Goal: Navigation & Orientation: Find specific page/section

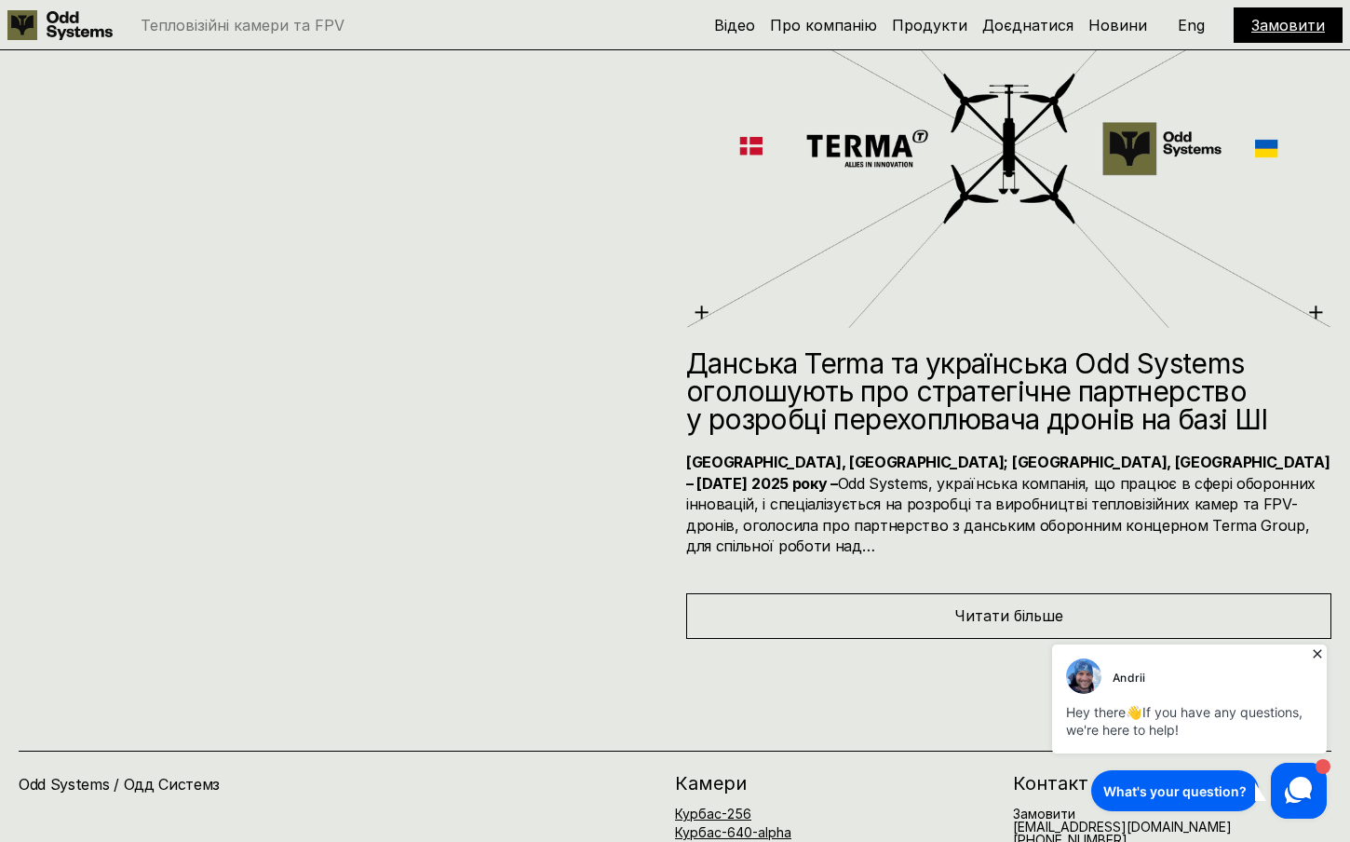
scroll to position [9819, 0]
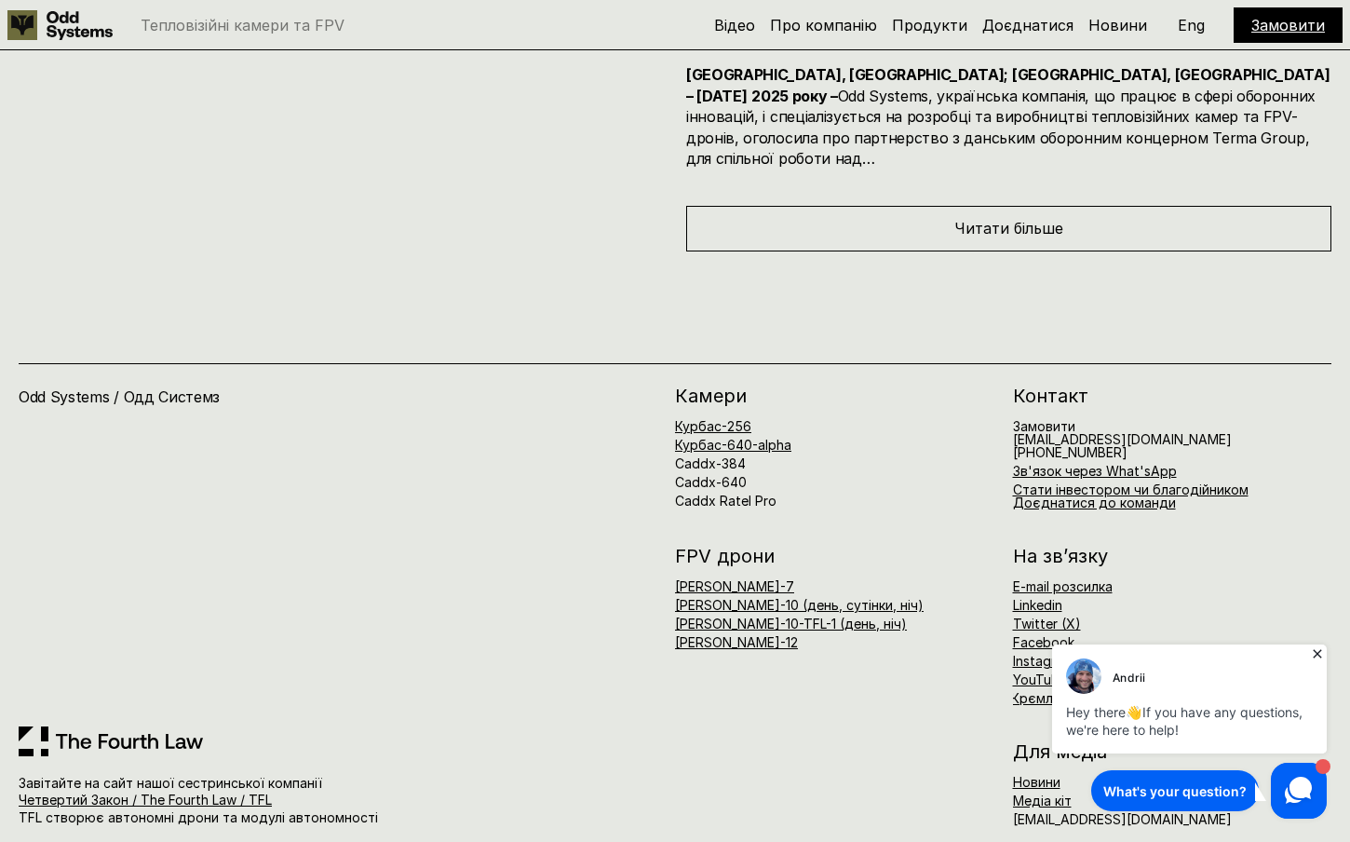
click at [1314, 652] on icon at bounding box center [1317, 653] width 19 height 19
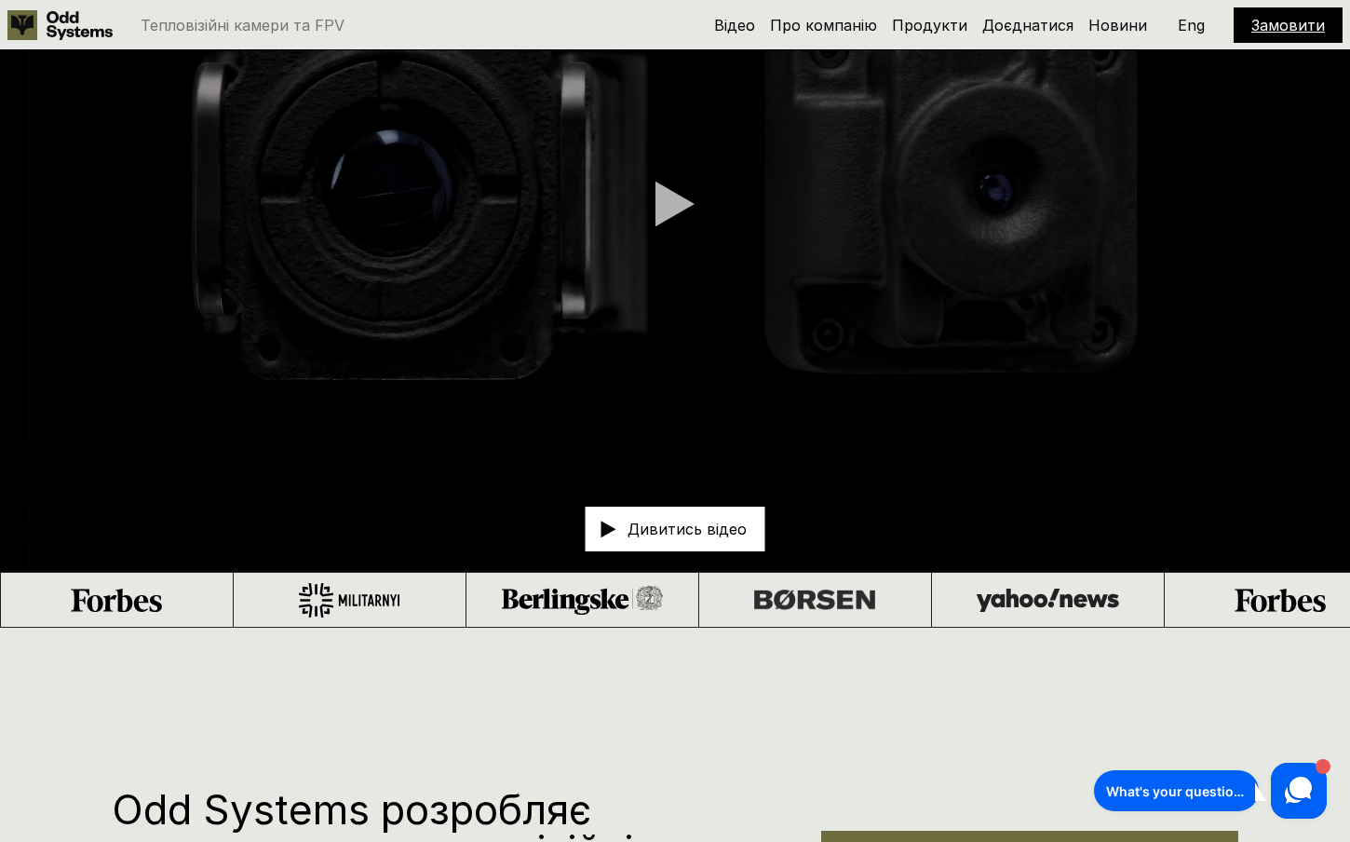
scroll to position [0, 0]
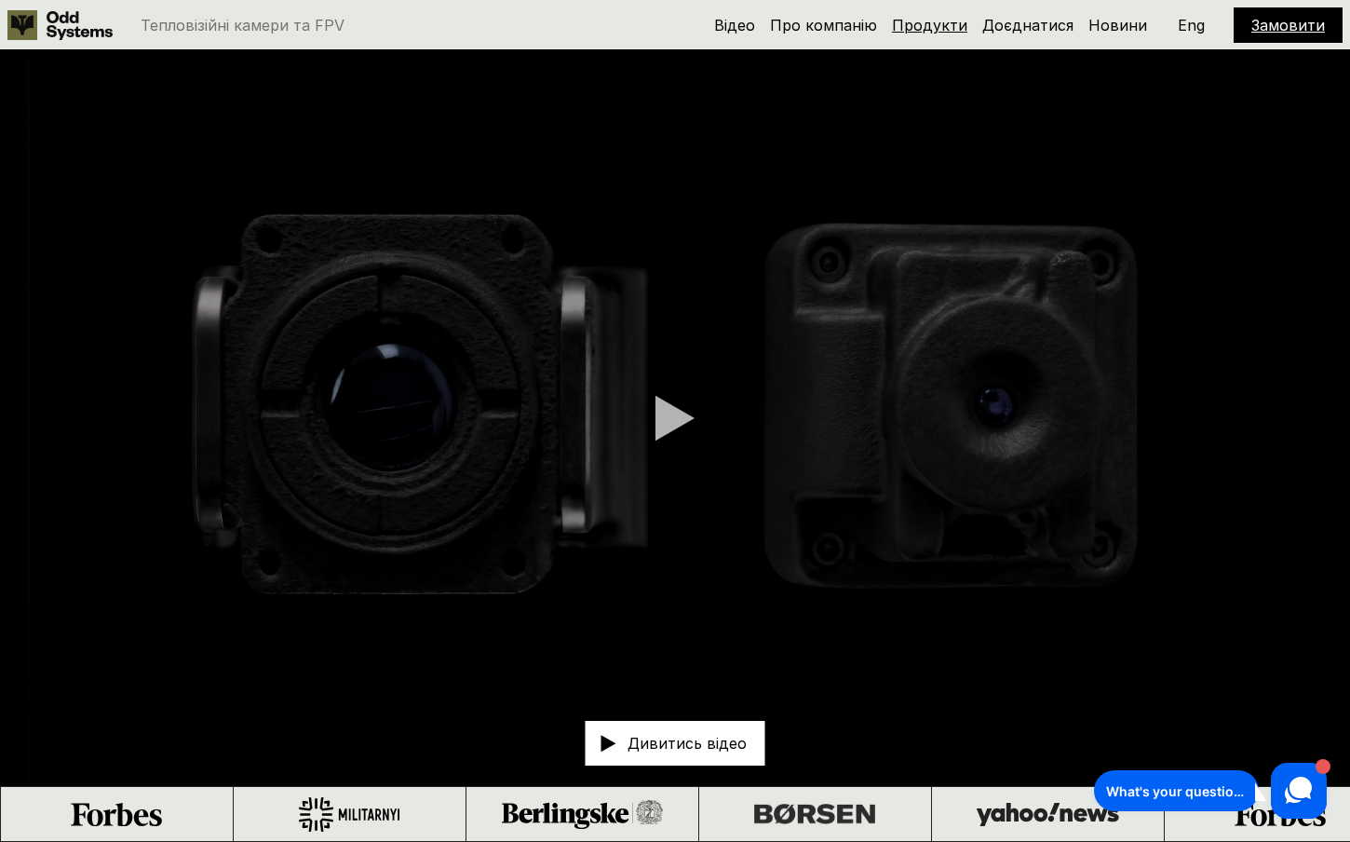
click at [938, 28] on link "Продукти" at bounding box center [929, 25] width 75 height 19
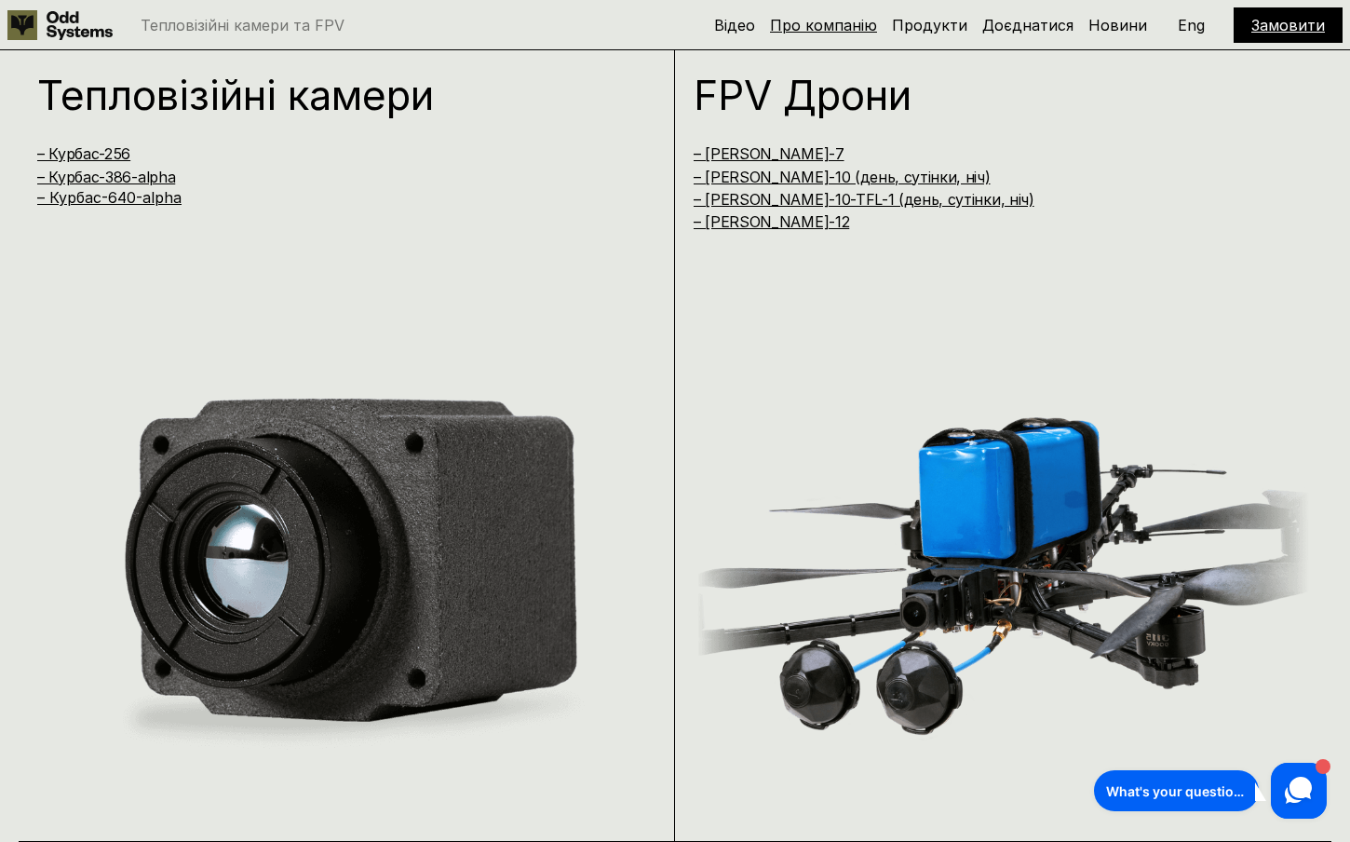
click at [859, 23] on link "Про компанію" at bounding box center [823, 25] width 107 height 19
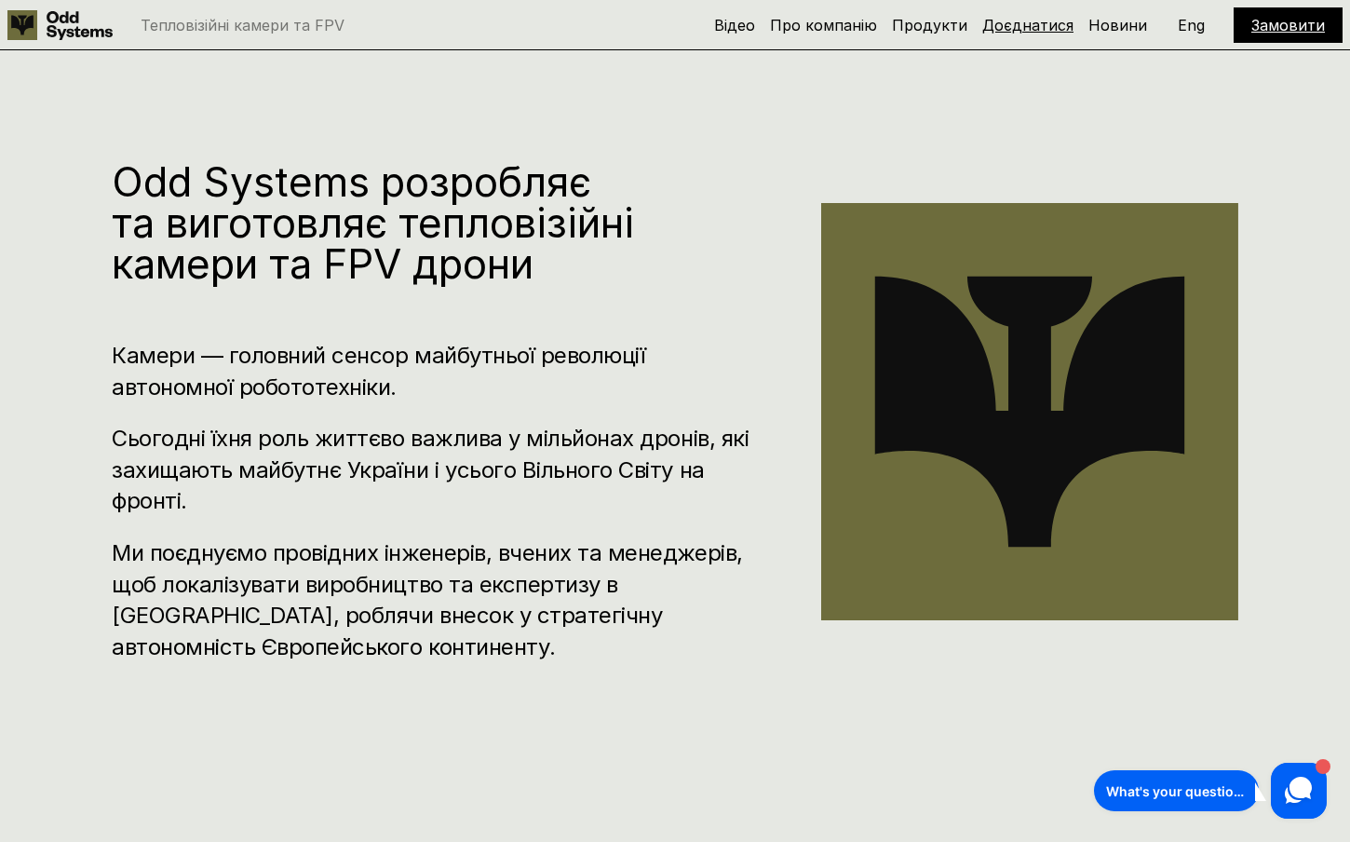
click at [1017, 31] on link "Доєднатися" at bounding box center [1027, 25] width 91 height 19
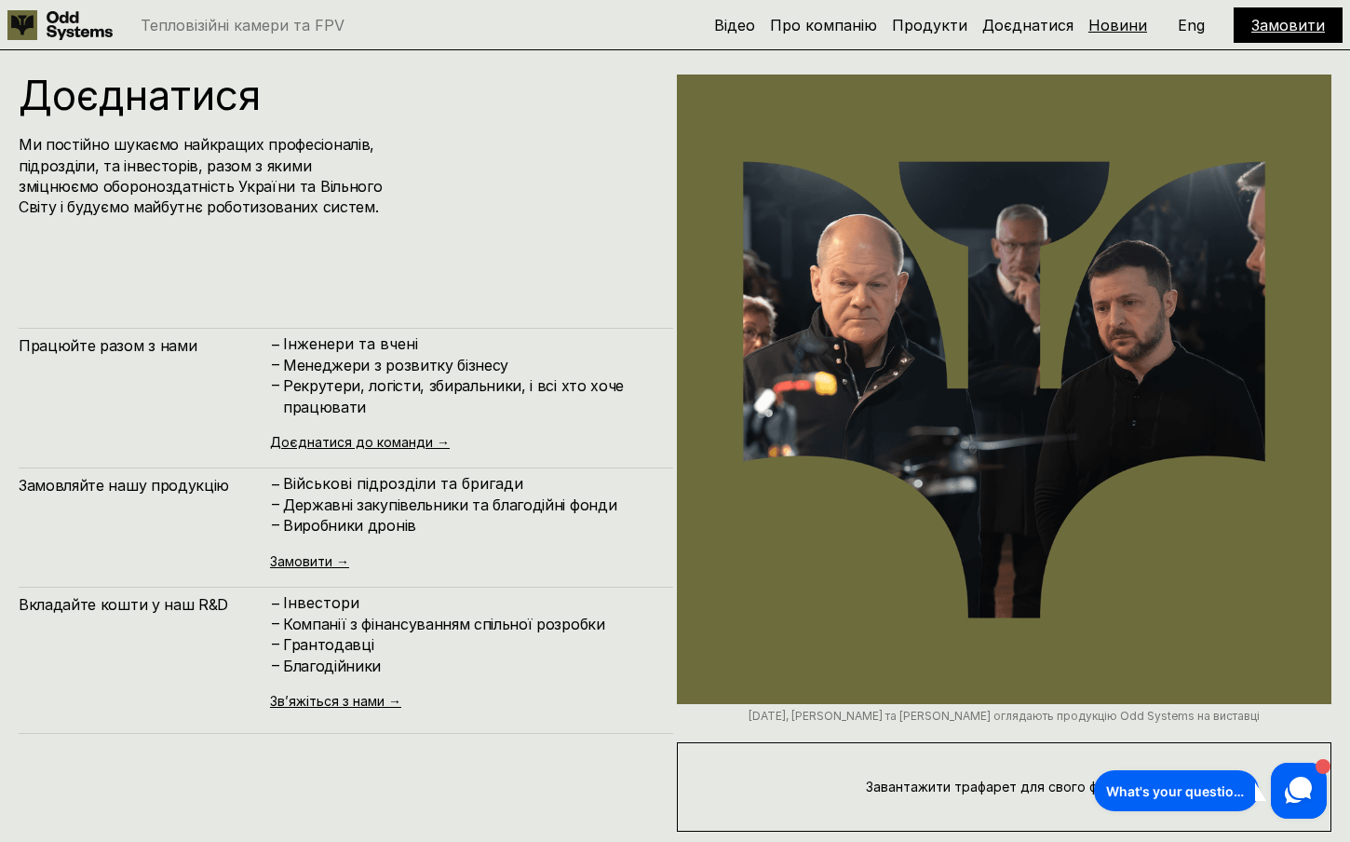
click at [1109, 26] on link "Новини" at bounding box center [1117, 25] width 59 height 19
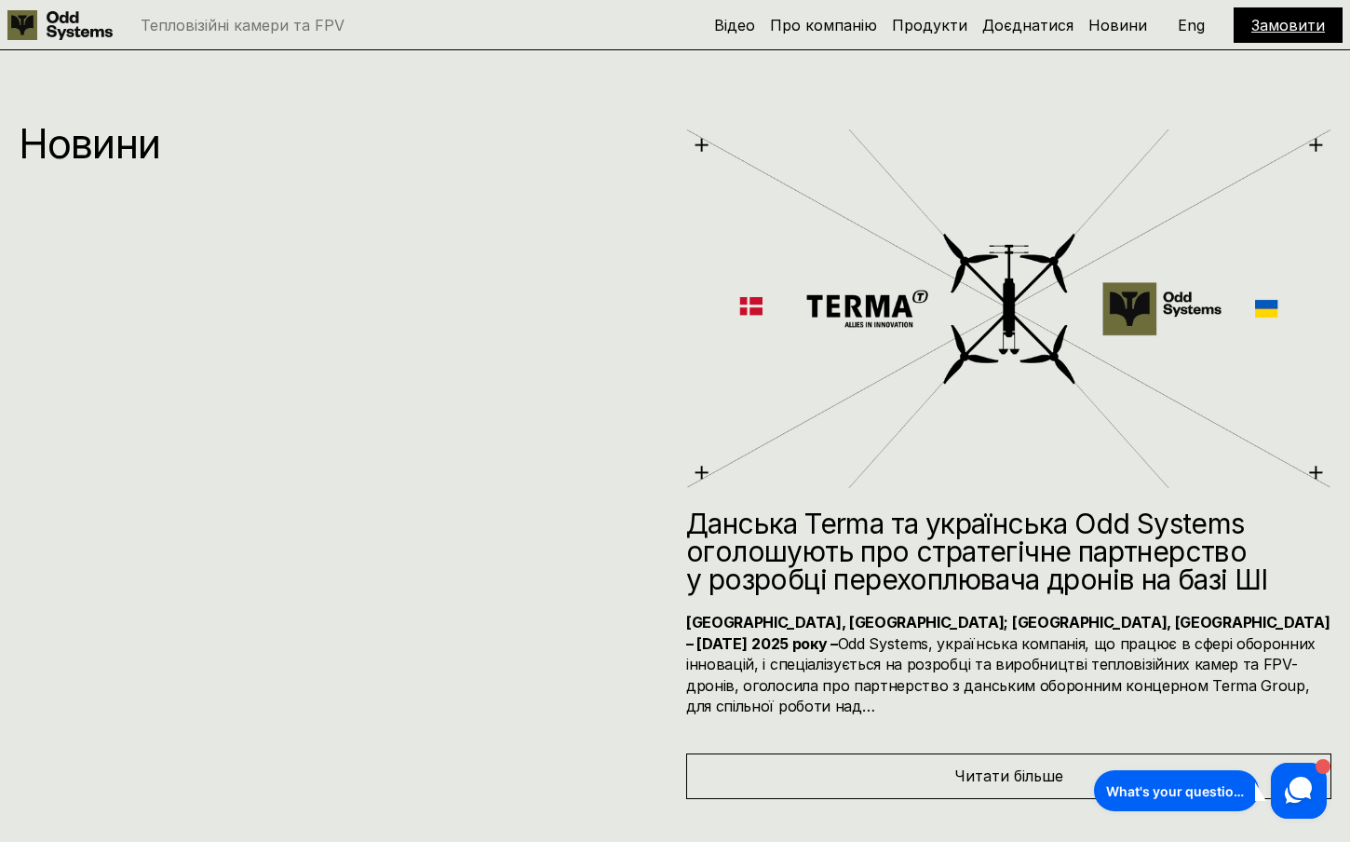
scroll to position [9322, 0]
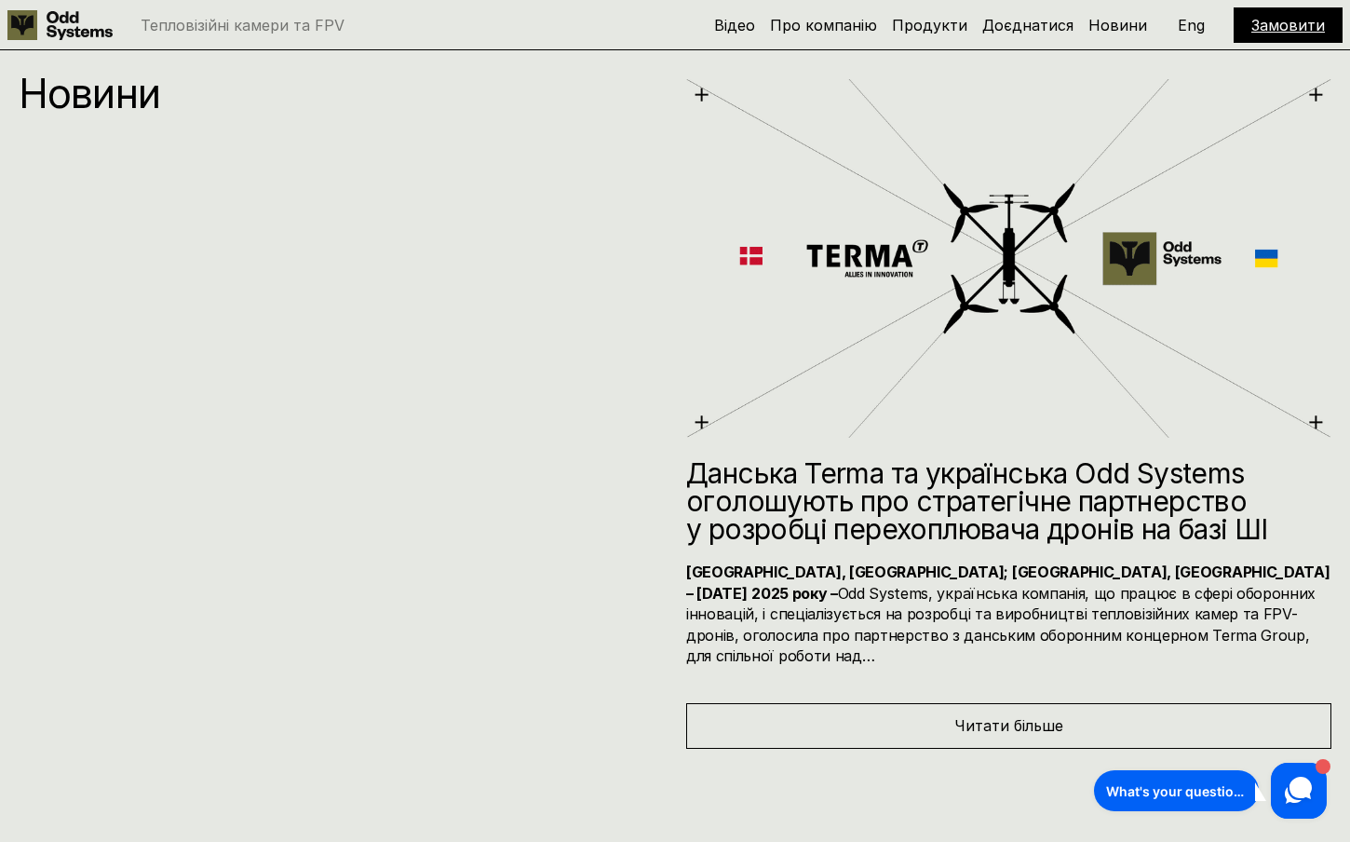
click at [1194, 28] on p "Eng" at bounding box center [1191, 25] width 27 height 15
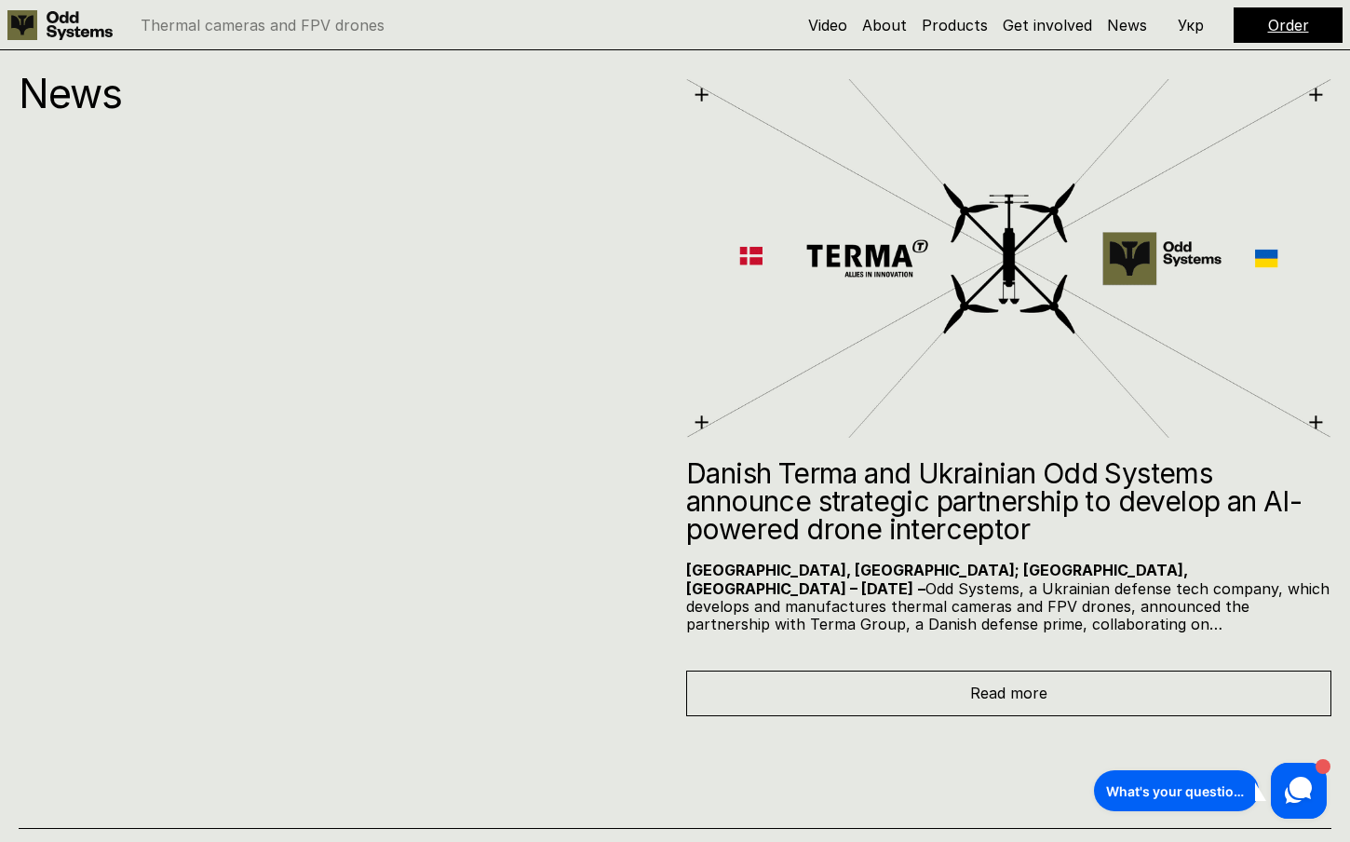
click at [1257, 22] on div "Order" at bounding box center [1288, 24] width 109 height 35
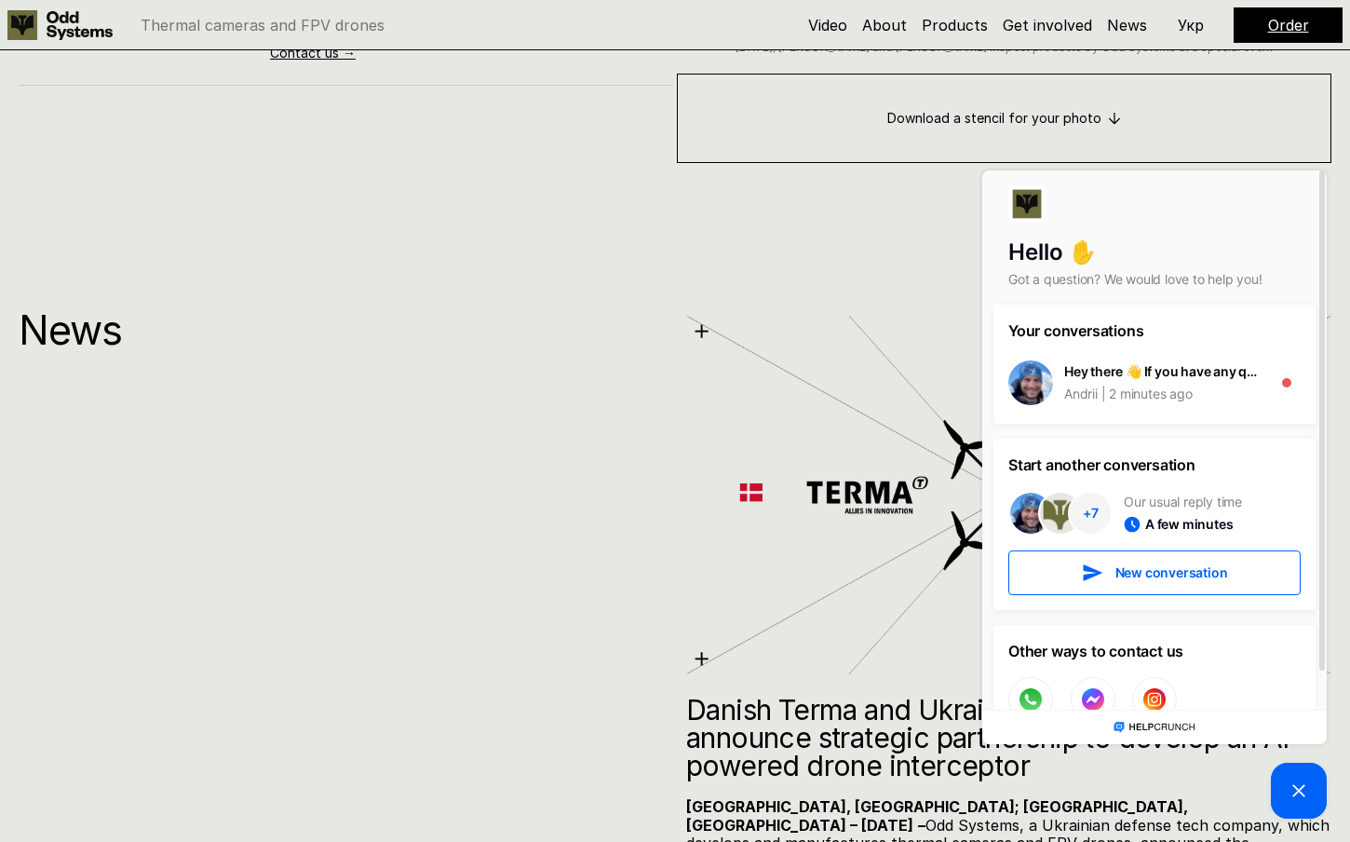
scroll to position [9079, 0]
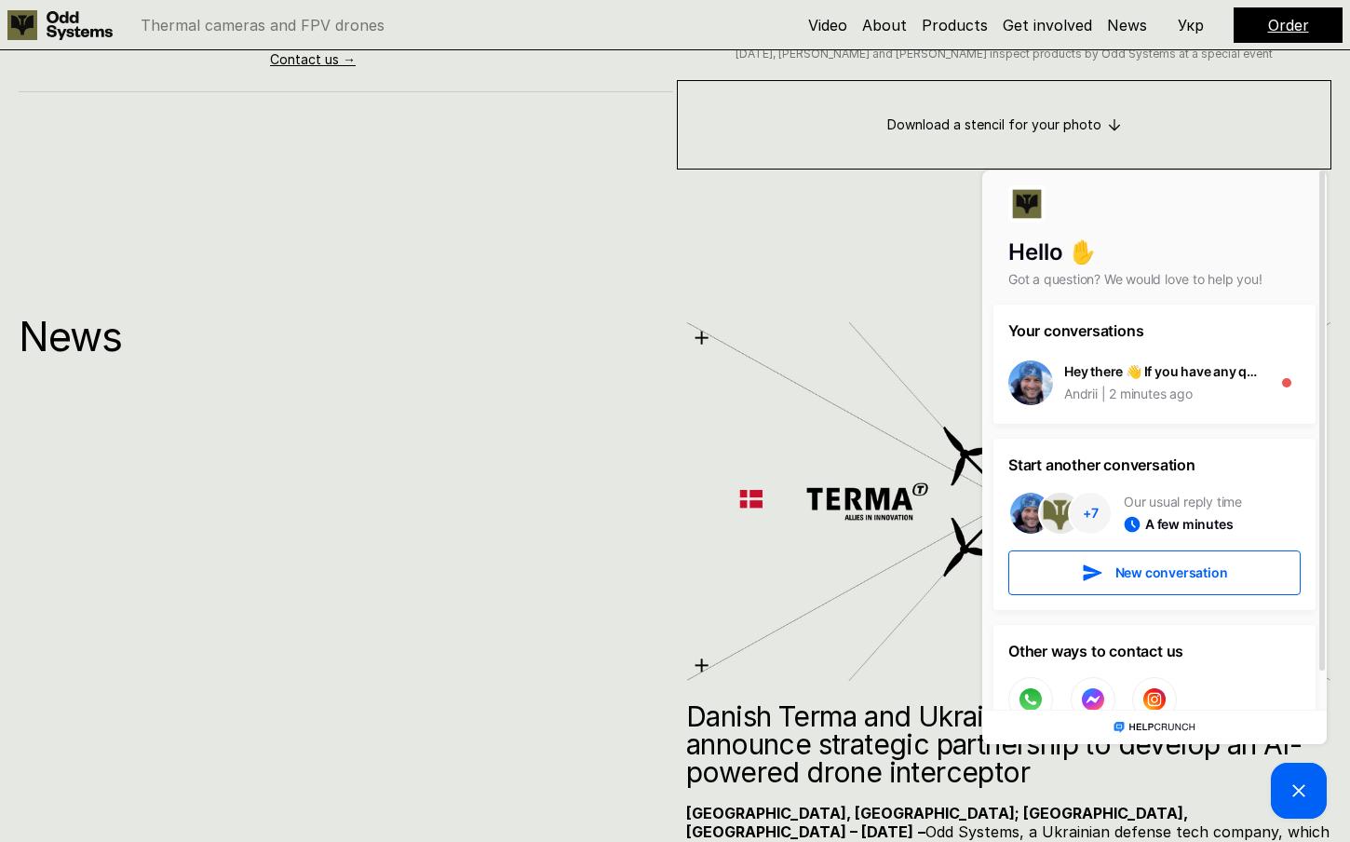
click at [1291, 29] on link "Order" at bounding box center [1288, 25] width 41 height 19
